Goal: Task Accomplishment & Management: Complete application form

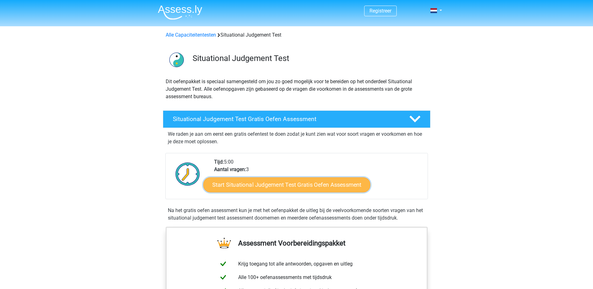
click at [324, 189] on link "Start Situational Judgement Test Gratis Oefen Assessment" at bounding box center [286, 184] width 167 height 15
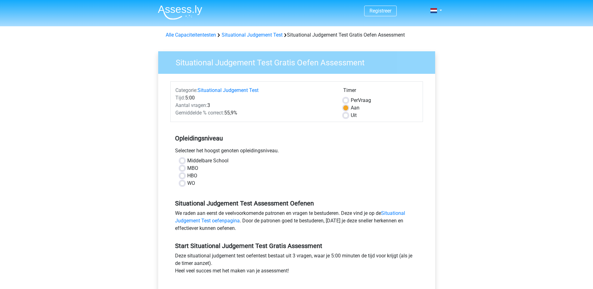
click at [209, 163] on label "Middelbare School" at bounding box center [207, 161] width 41 height 8
click at [185, 163] on input "Middelbare School" at bounding box center [182, 160] width 5 height 6
radio input "true"
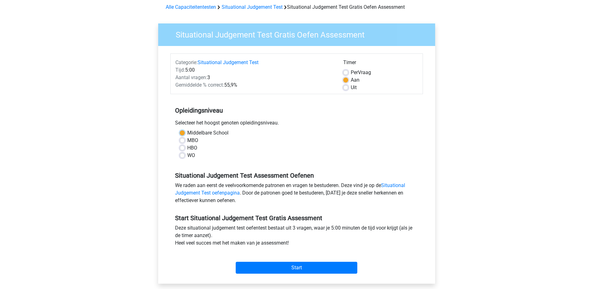
scroll to position [42, 0]
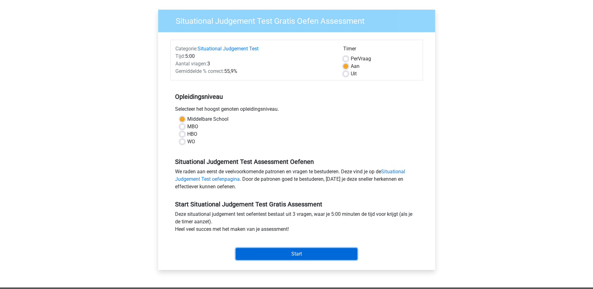
click at [293, 253] on input "Start" at bounding box center [297, 254] width 122 height 12
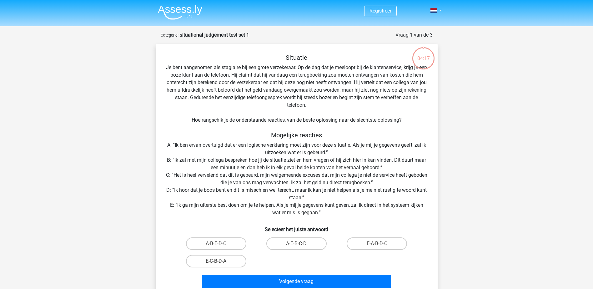
scroll to position [42, 0]
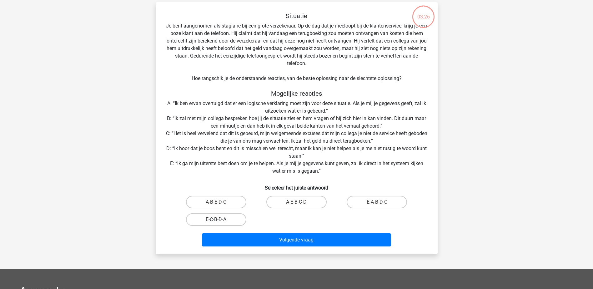
click at [231, 216] on label "E-C-B-D-A" at bounding box center [216, 219] width 60 height 13
click at [220, 219] on input "E-C-B-D-A" at bounding box center [218, 221] width 4 height 4
radio input "true"
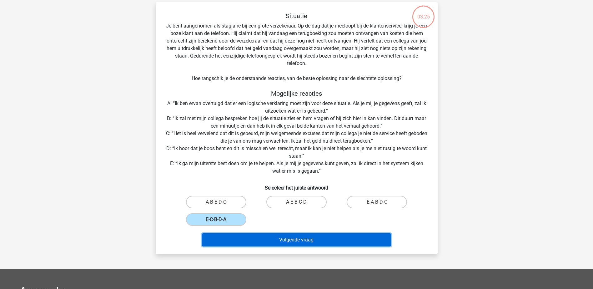
click at [287, 238] on button "Volgende vraag" at bounding box center [296, 239] width 189 height 13
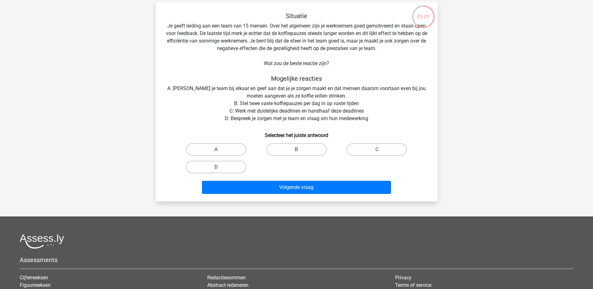
click at [218, 163] on label "D" at bounding box center [216, 167] width 60 height 13
click at [218, 167] on input "D" at bounding box center [218, 169] width 4 height 4
radio input "true"
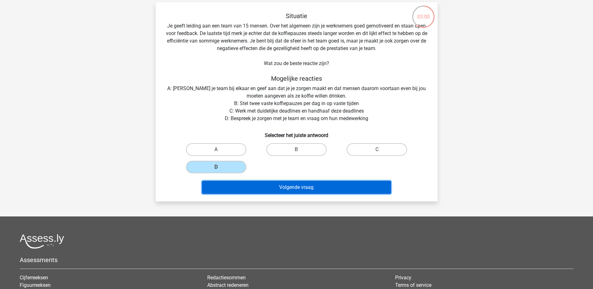
click at [273, 184] on button "Volgende vraag" at bounding box center [296, 187] width 189 height 13
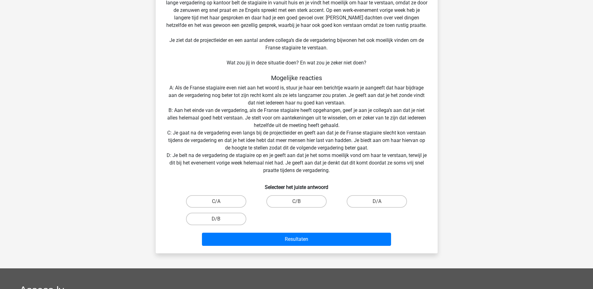
scroll to position [73, 0]
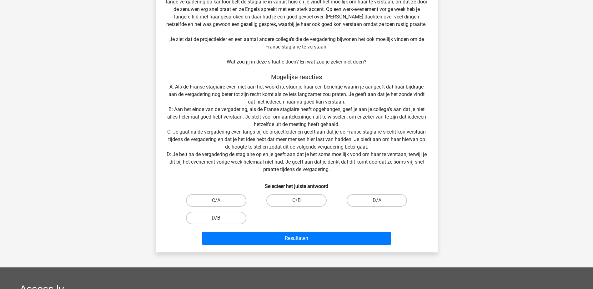
click at [206, 215] on label "D/B" at bounding box center [216, 218] width 60 height 13
click at [216, 218] on input "D/B" at bounding box center [218, 220] width 4 height 4
radio input "true"
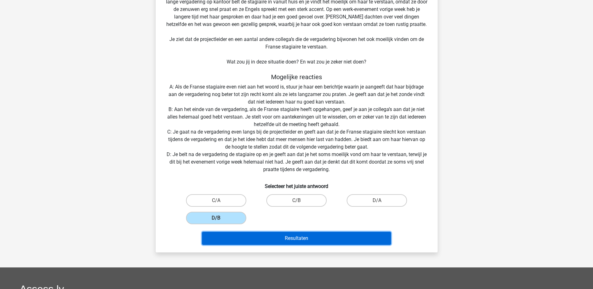
click at [297, 241] on button "Resultaten" at bounding box center [296, 238] width 189 height 13
